Goal: Find specific page/section: Find specific page/section

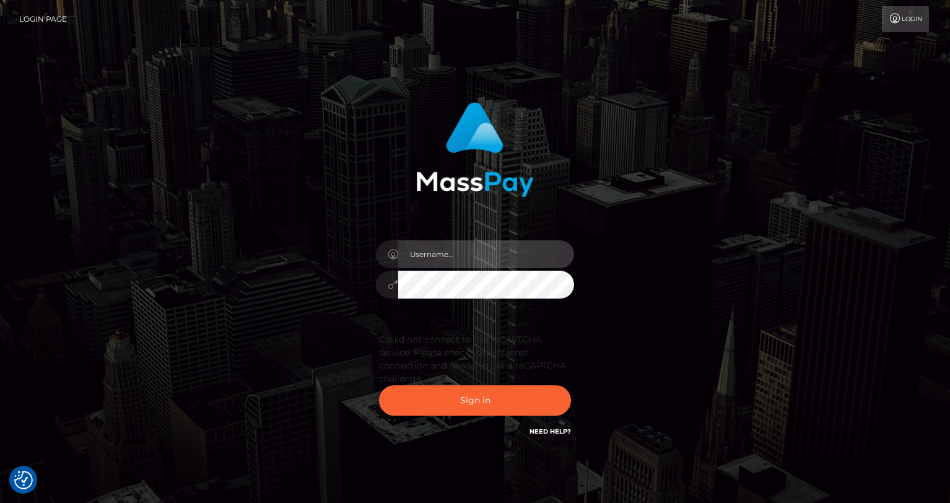
click at [474, 255] on input "text" at bounding box center [486, 254] width 176 height 28
type input "oli.fanvue"
click at [486, 256] on input "oli.fanvue" at bounding box center [486, 254] width 176 height 28
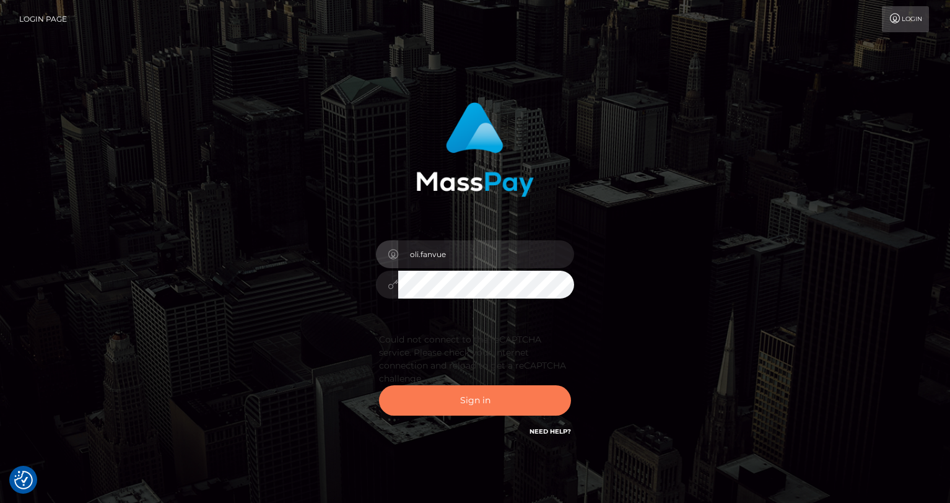
click at [492, 399] on button "Sign in" at bounding box center [475, 400] width 192 height 30
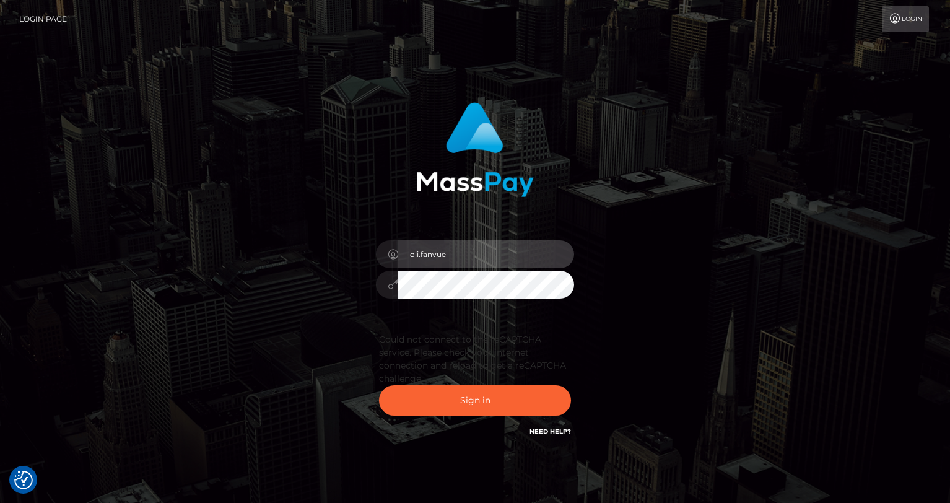
click at [500, 246] on input "oli.fanvue" at bounding box center [486, 254] width 176 height 28
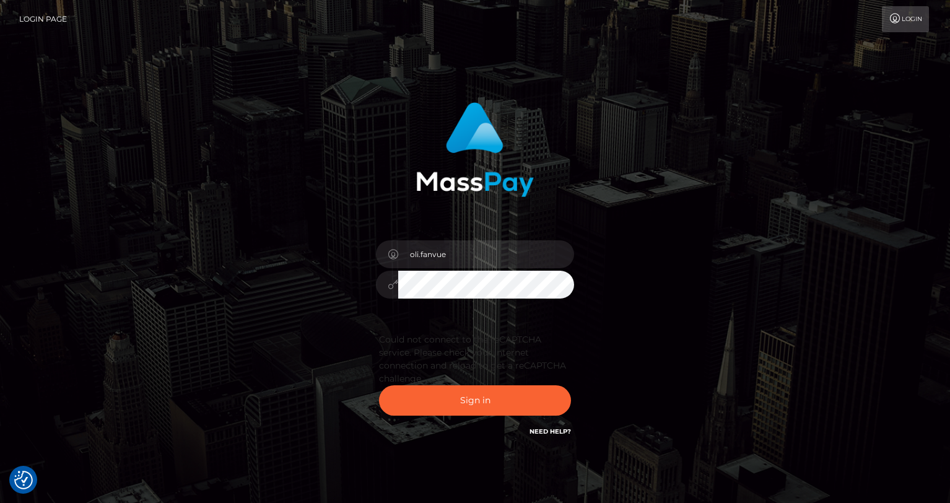
click at [343, 301] on div "oli.fanvue Sign in" at bounding box center [475, 270] width 325 height 355
click at [343, 300] on div "oli.fanvue Sign in" at bounding box center [475, 270] width 325 height 355
click at [471, 401] on button "Sign in" at bounding box center [475, 400] width 192 height 30
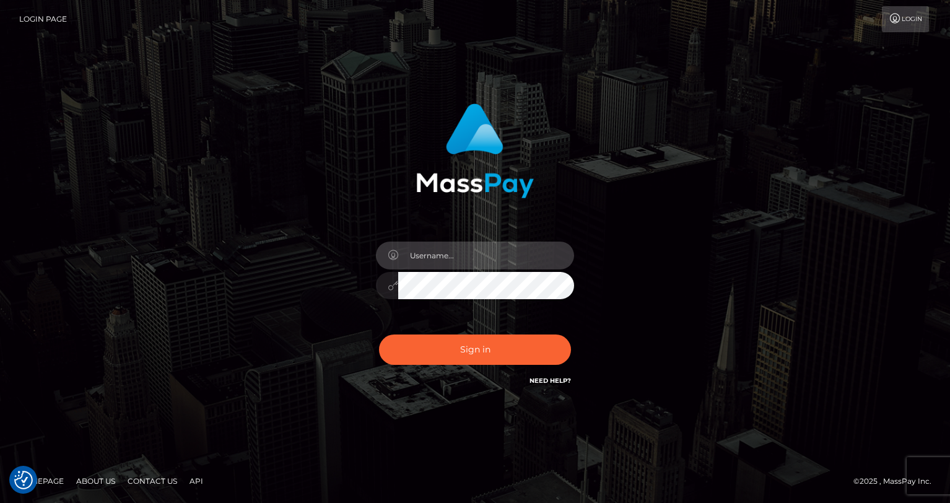
click at [427, 253] on input "text" at bounding box center [486, 256] width 176 height 28
type input "oli.fanvue"
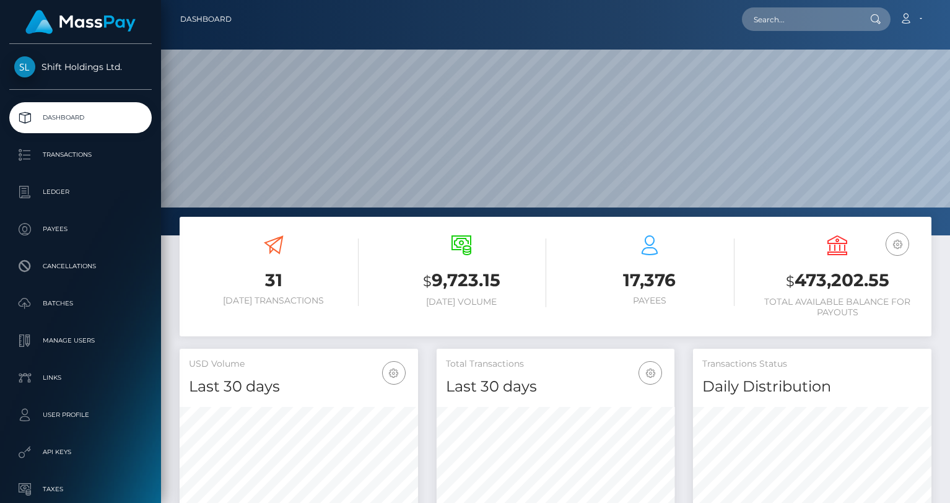
scroll to position [219, 238]
click at [782, 13] on input "text" at bounding box center [800, 19] width 116 height 24
paste input "[EMAIL_ADDRESS][DOMAIN_NAME]"
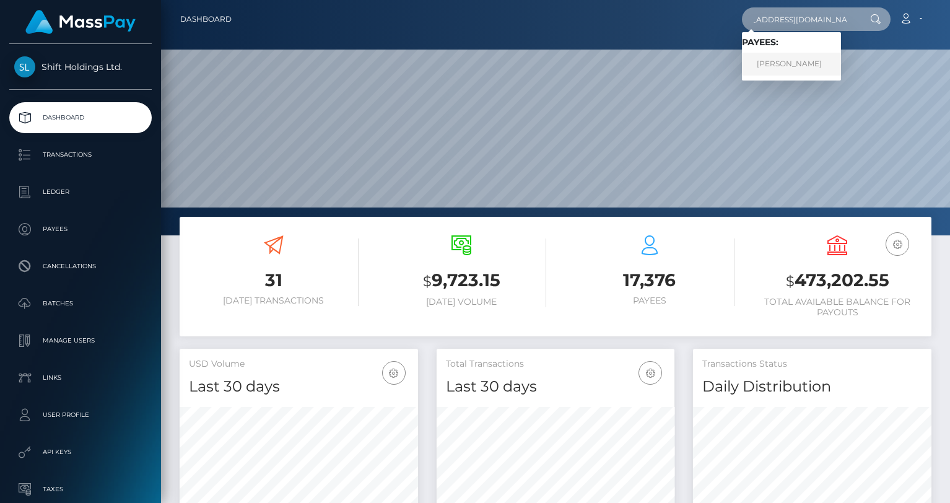
type input "[EMAIL_ADDRESS][DOMAIN_NAME]"
click at [790, 59] on link "[PERSON_NAME]" at bounding box center [791, 64] width 99 height 23
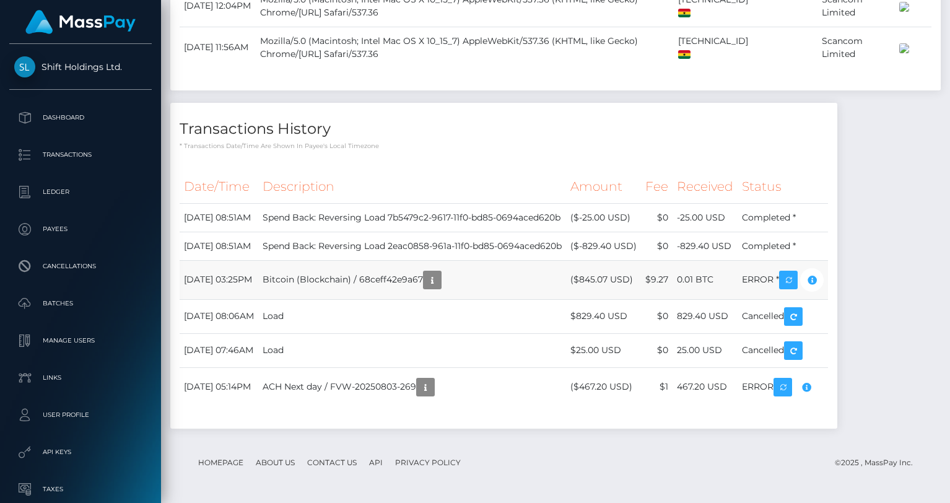
scroll to position [3293, 0]
